Goal: Task Accomplishment & Management: Use online tool/utility

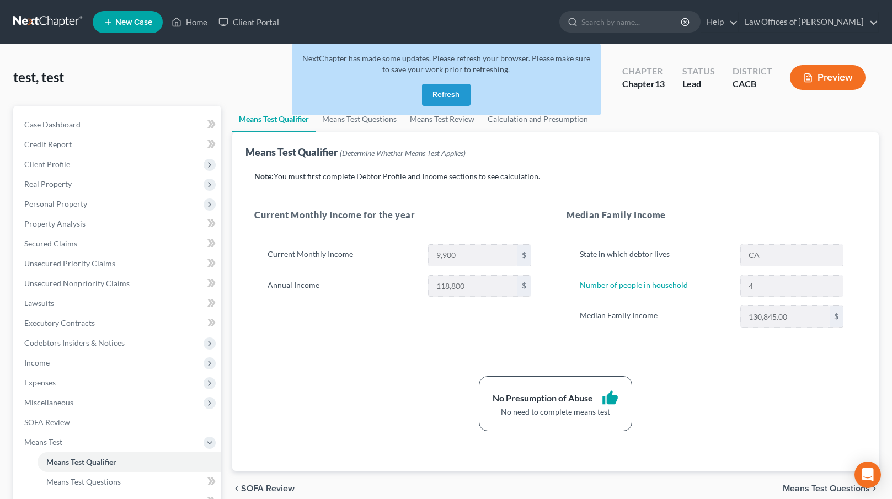
click at [440, 95] on button "Refresh" at bounding box center [446, 95] width 49 height 22
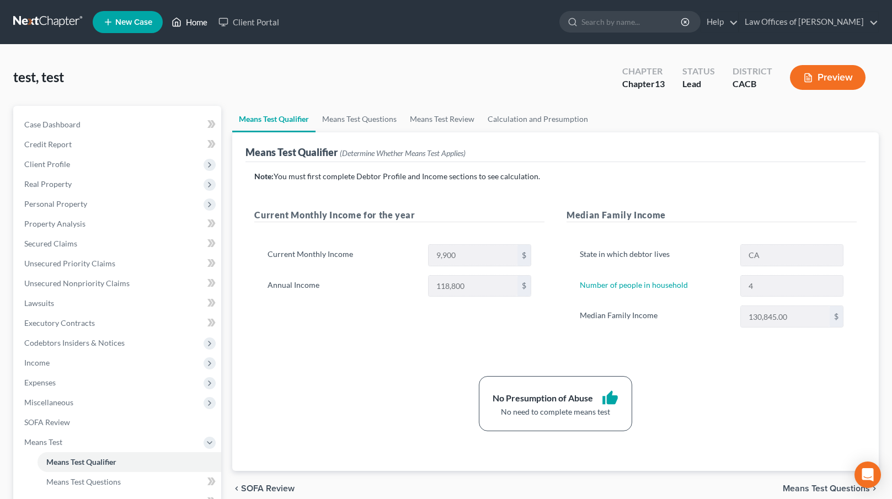
click at [197, 26] on link "Home" at bounding box center [189, 22] width 47 height 20
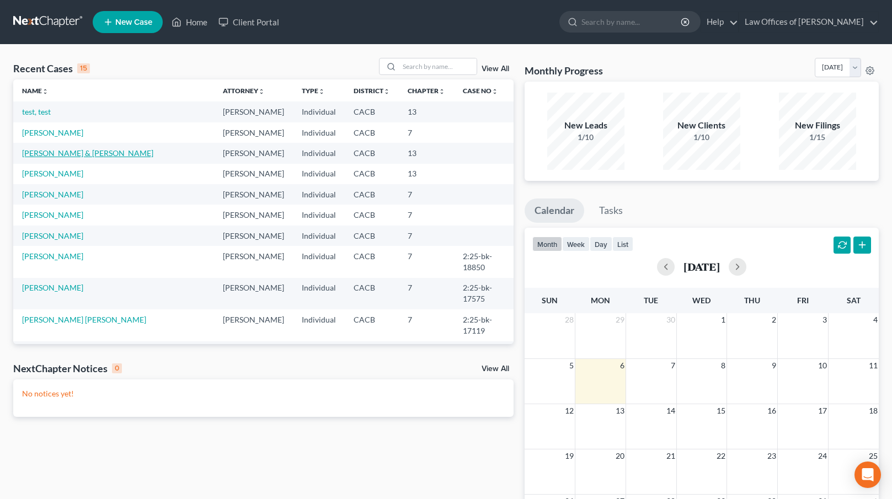
click at [62, 151] on link "[PERSON_NAME] & [PERSON_NAME]" at bounding box center [87, 152] width 131 height 9
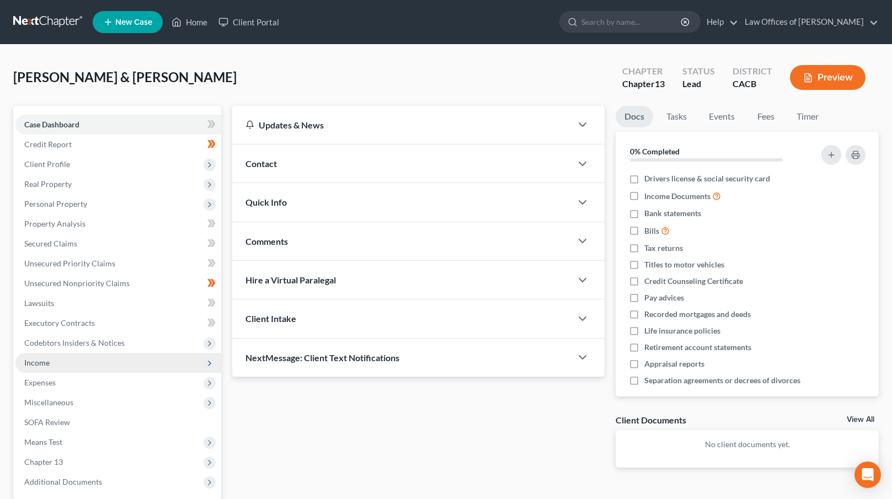
click at [51, 358] on span "Income" at bounding box center [118, 363] width 206 height 20
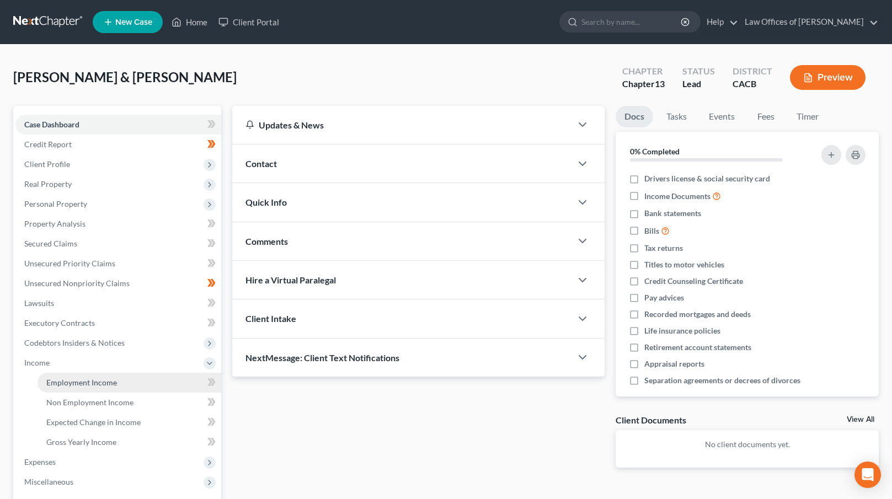
click at [71, 379] on span "Employment Income" at bounding box center [81, 382] width 71 height 9
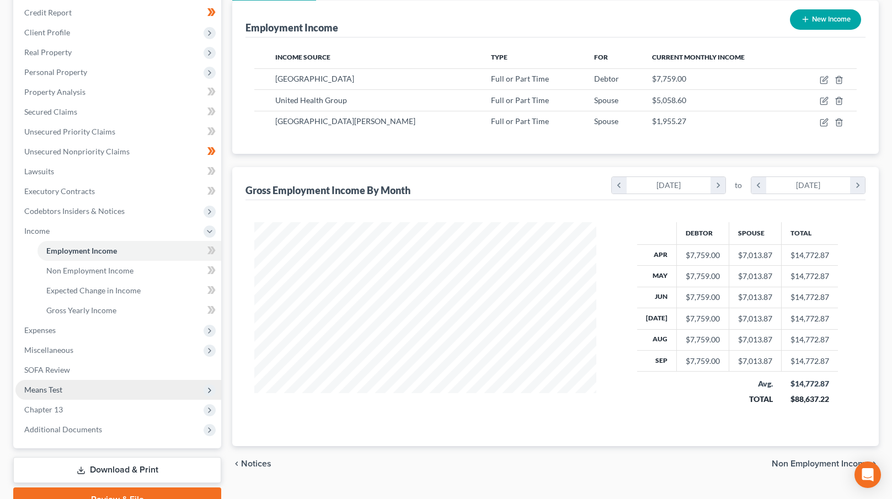
scroll to position [143, 0]
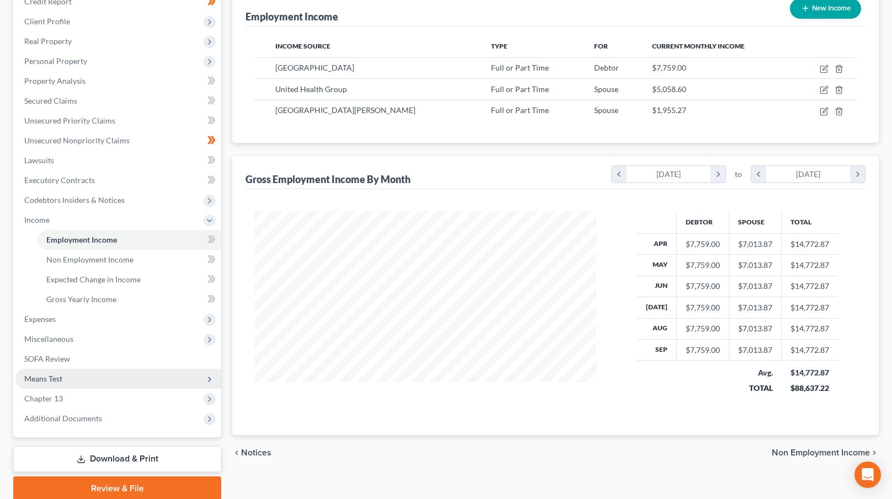
click at [95, 377] on span "Means Test" at bounding box center [118, 379] width 206 height 20
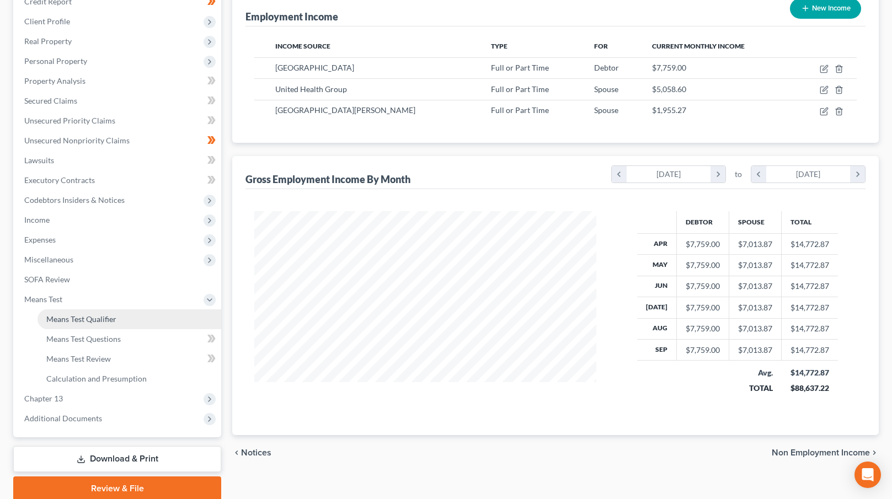
click at [130, 325] on link "Means Test Qualifier" at bounding box center [130, 319] width 184 height 20
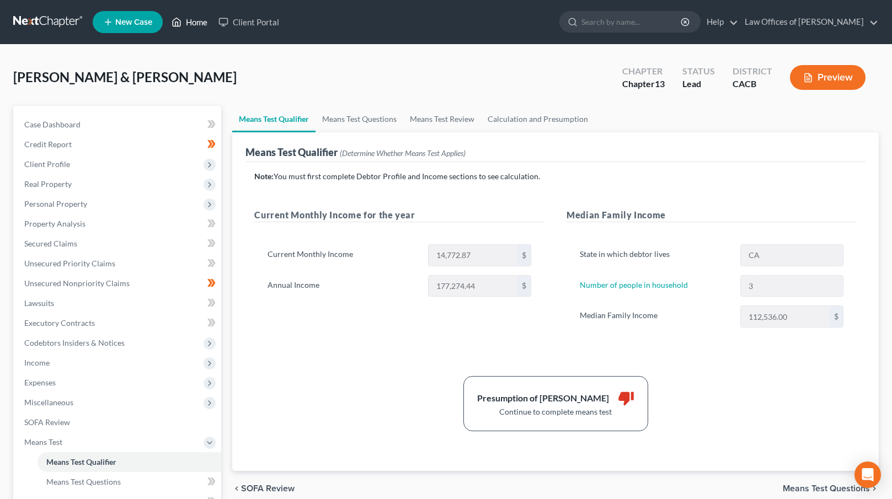
click at [205, 22] on link "Home" at bounding box center [189, 22] width 47 height 20
